Goal: Information Seeking & Learning: Understand process/instructions

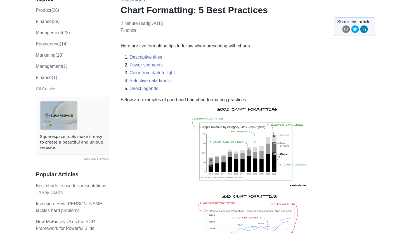
scroll to position [54, 0]
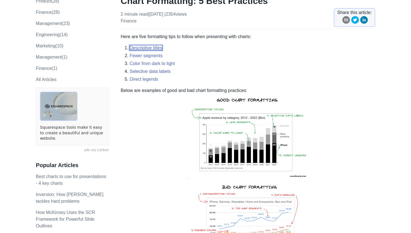
click at [158, 48] on link "Descriptive titles" at bounding box center [146, 47] width 32 height 5
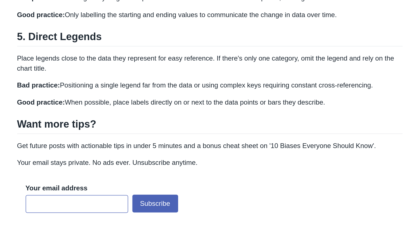
scroll to position [487, 0]
